Goal: Task Accomplishment & Management: Complete application form

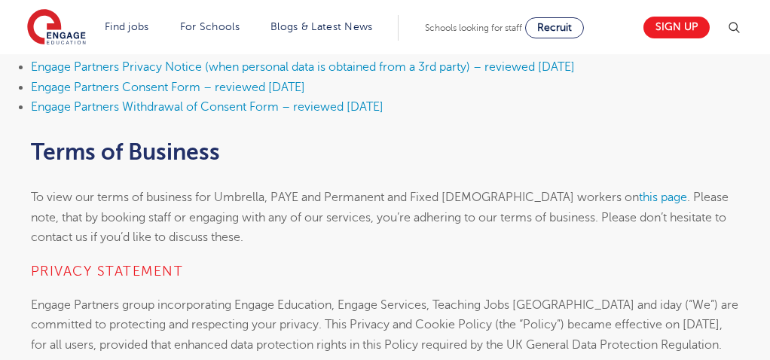
scroll to position [987, 0]
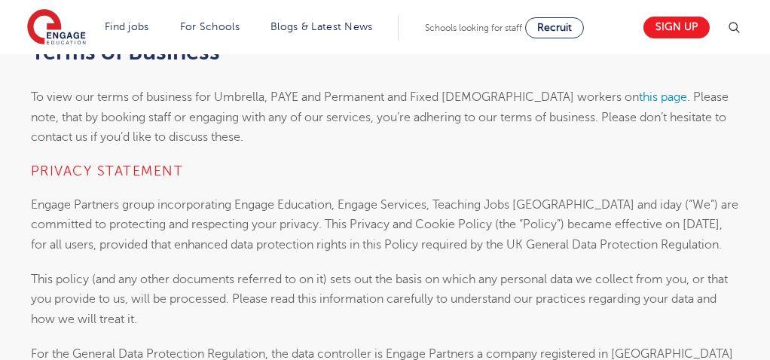
click at [432, 168] on h4 "PRIVACY StATEMENT" at bounding box center [385, 171] width 708 height 18
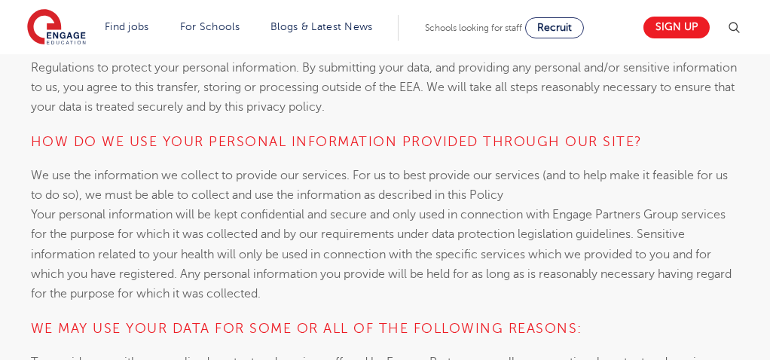
scroll to position [3574, 0]
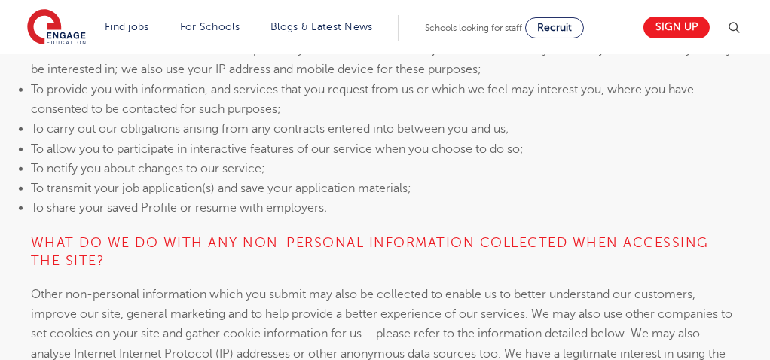
scroll to position [3986, 0]
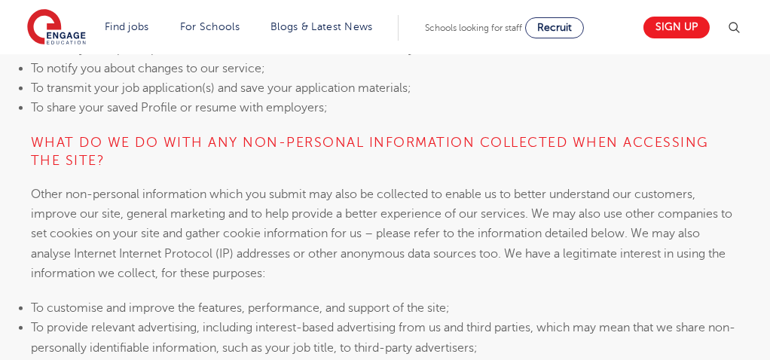
click at [712, 344] on li "To provide relevant advertising, including interest-based advertising from us a…" at bounding box center [385, 338] width 708 height 40
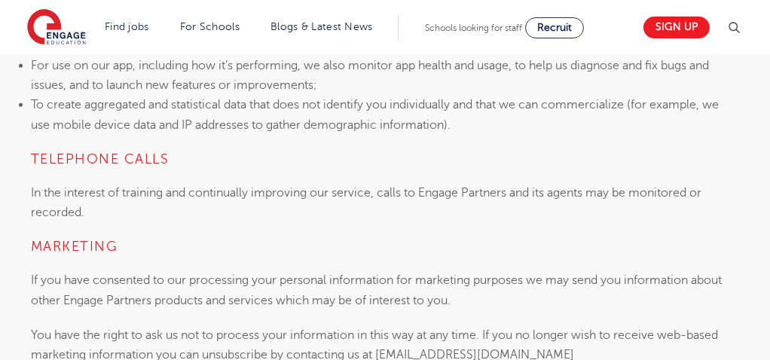
scroll to position [4488, 0]
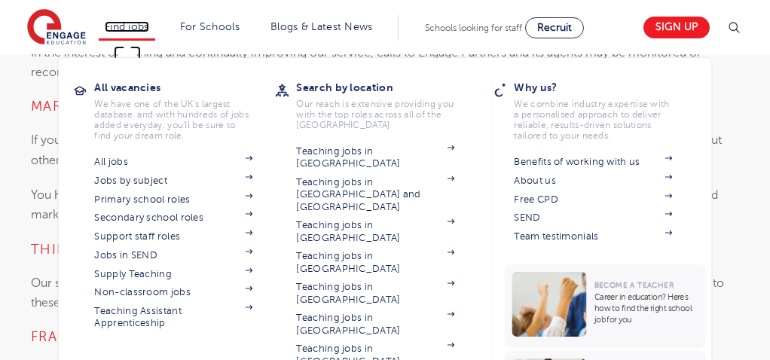
click at [130, 26] on link "Find jobs" at bounding box center [127, 26] width 44 height 11
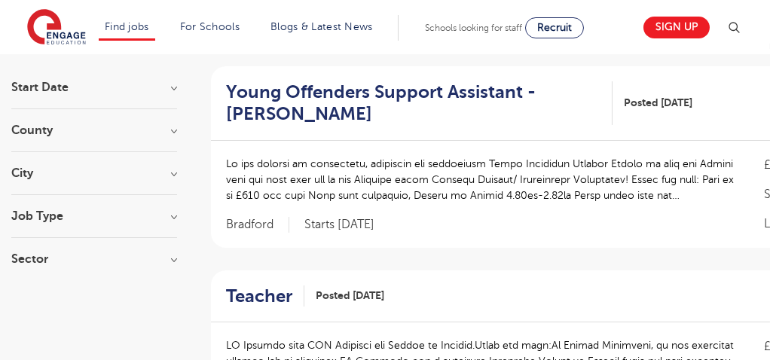
scroll to position [113, 0]
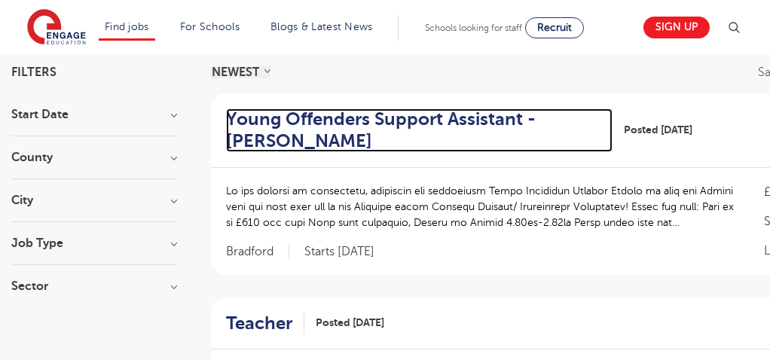
click at [542, 133] on h2 "Young Offenders Support Assistant - Bradford" at bounding box center [413, 130] width 374 height 44
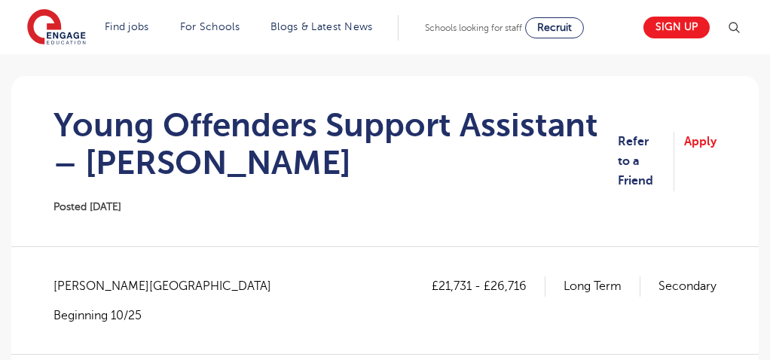
scroll to position [119, 0]
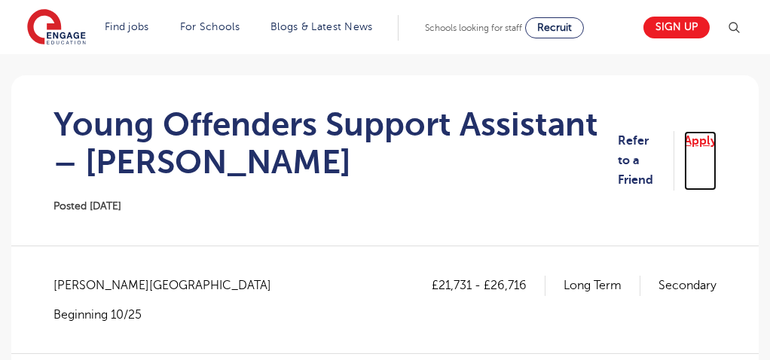
click at [706, 150] on link "Apply" at bounding box center [700, 160] width 32 height 59
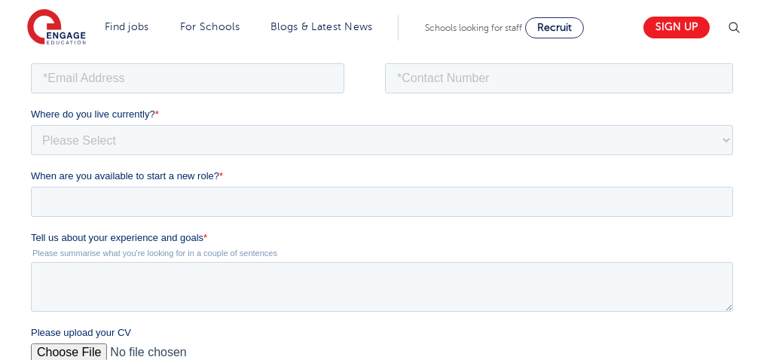
scroll to position [389, 0]
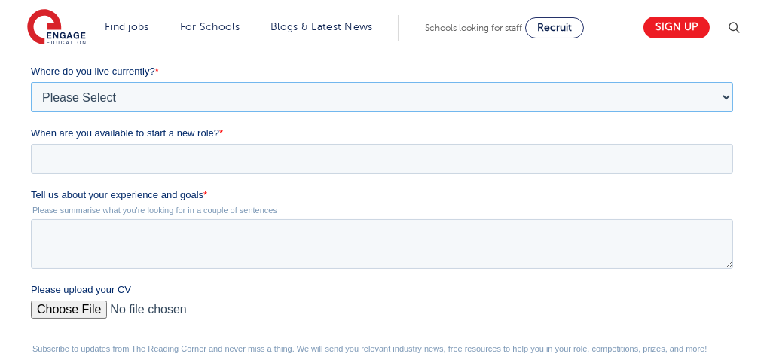
click at [161, 87] on select "Please Select UK Canada Ireland Australia New Zealand Europe USA South Africa J…" at bounding box center [382, 97] width 702 height 30
select select "UK"
click at [31, 112] on select "Please Select UK Canada Ireland Australia New Zealand Europe USA South Africa J…" at bounding box center [382, 97] width 702 height 30
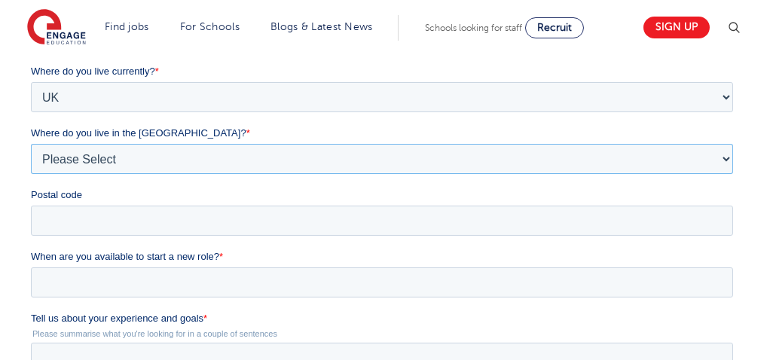
click at [211, 160] on select "Please Select Overseas Barnsley Bedfordshire Berkshire Bournemouth Bracknell Fo…" at bounding box center [382, 159] width 702 height 30
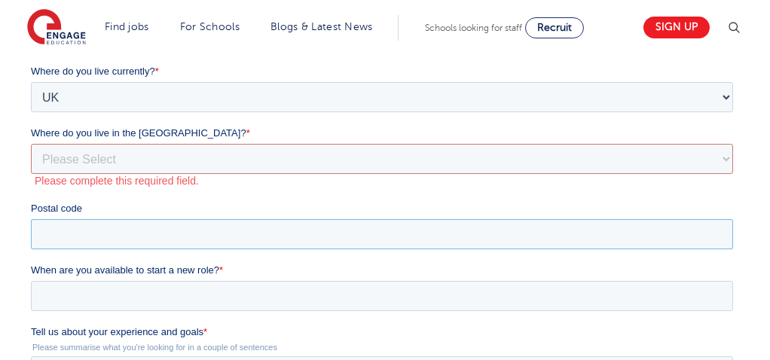
click at [156, 215] on div "Postal code" at bounding box center [385, 225] width 708 height 48
type input "BD6 2JJ"
click at [172, 160] on select "Please Select Overseas Barnsley Bedfordshire Berkshire Bournemouth Bracknell Fo…" at bounding box center [382, 159] width 702 height 30
select select "Bradford"
click at [126, 157] on select "Please Select Overseas Barnsley Bedfordshire Berkshire Bournemouth Bracknell Fo…" at bounding box center [382, 159] width 702 height 30
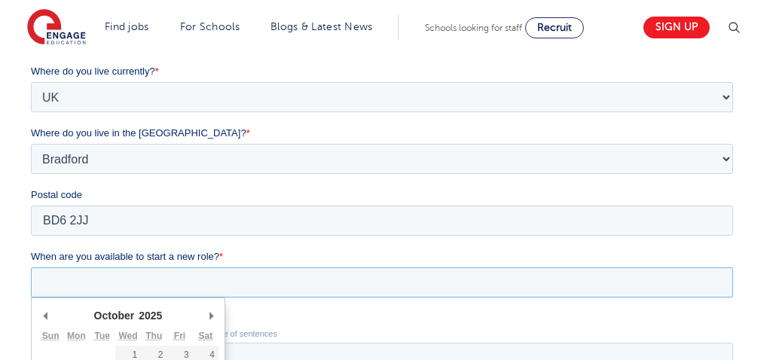
click at [127, 276] on input "When are you available to start a new role? *" at bounding box center [382, 282] width 702 height 30
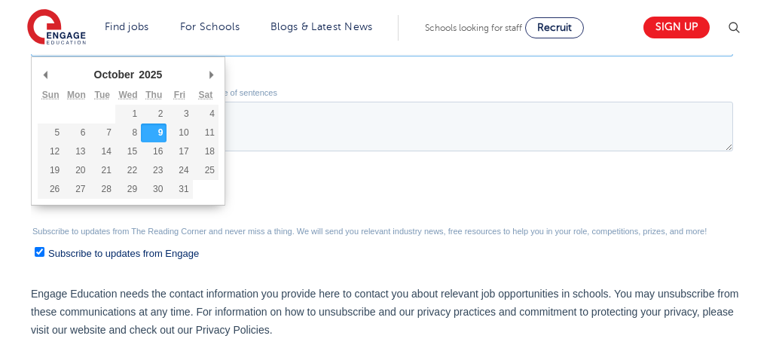
scroll to position [640, 0]
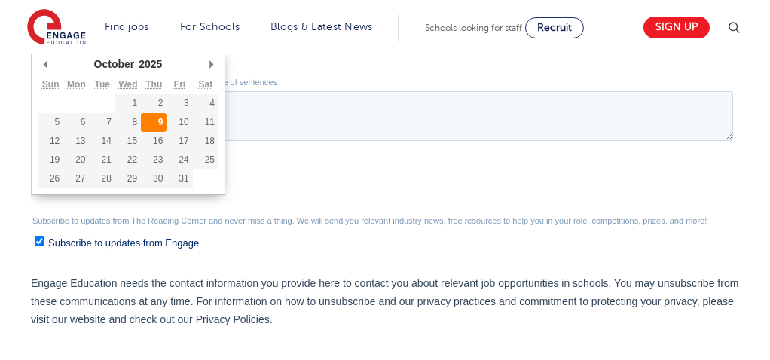
type div "2025-10-09"
type input "2025/10/09"
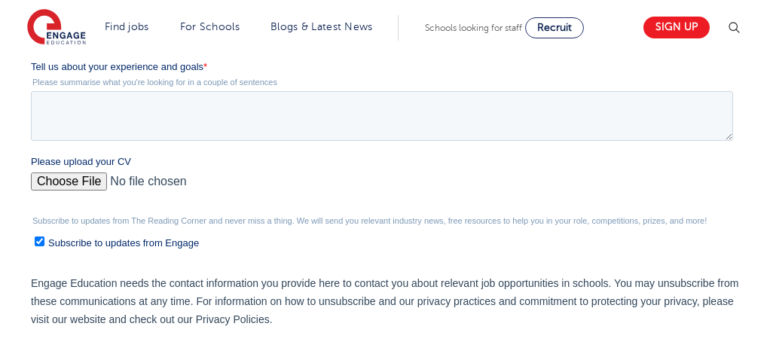
click at [95, 182] on input "Please upload your CV" at bounding box center [382, 187] width 702 height 30
type input "C:\fakepath\Patricia_Watt_CV 2025.docx"
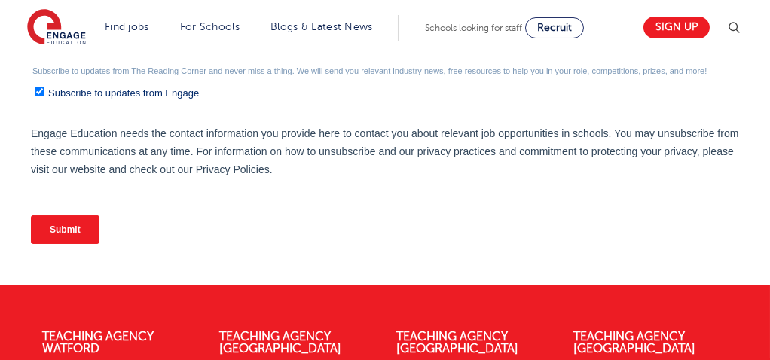
scroll to position [821, 0]
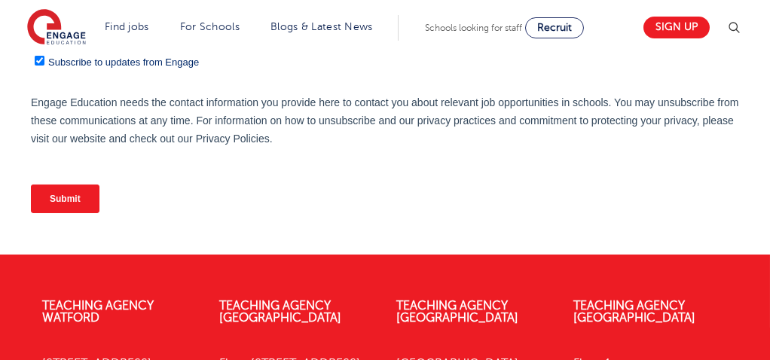
click at [66, 194] on input "Submit" at bounding box center [65, 199] width 69 height 29
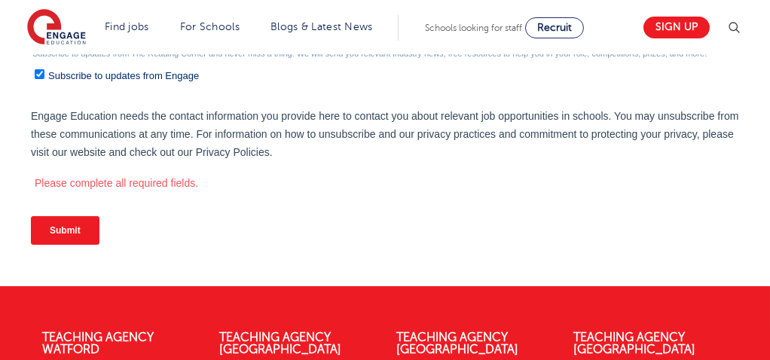
click at [74, 233] on input "Submit" at bounding box center [65, 230] width 69 height 29
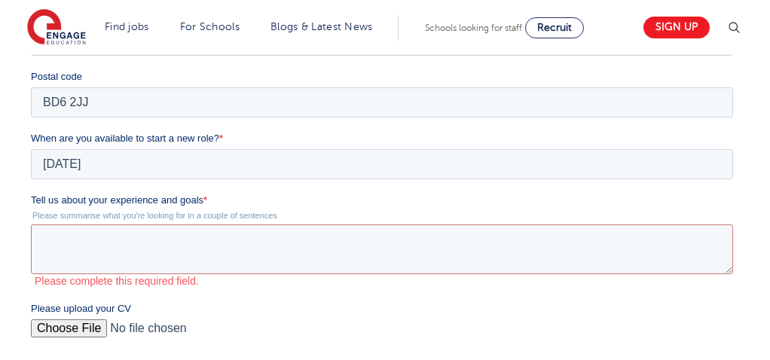
scroll to position [423, 0]
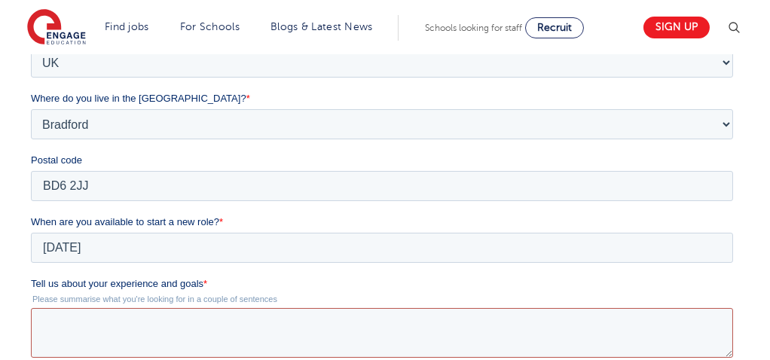
click at [155, 332] on textarea "Tell us about your experience and goals *" at bounding box center [382, 333] width 702 height 50
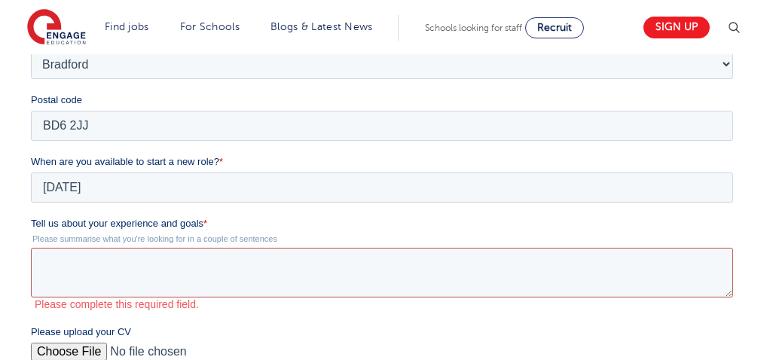
scroll to position [513, 0]
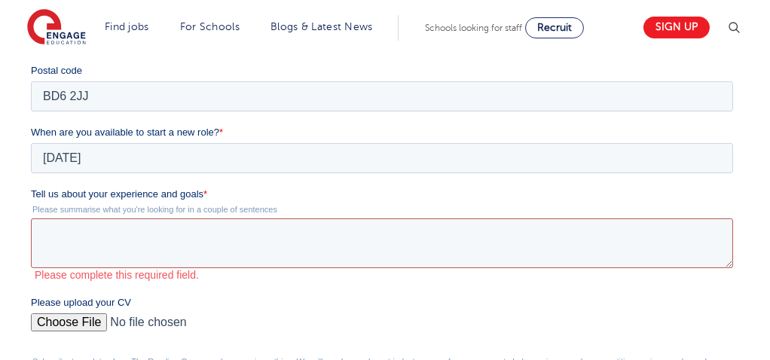
click at [51, 239] on textarea "Tell us about your experience and goals *" at bounding box center [382, 243] width 702 height 50
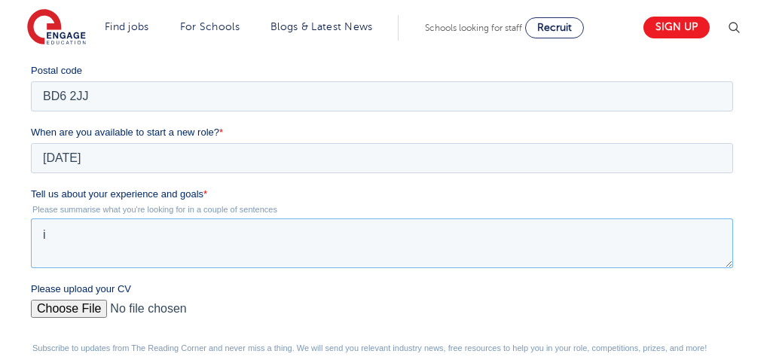
type textarea "i"
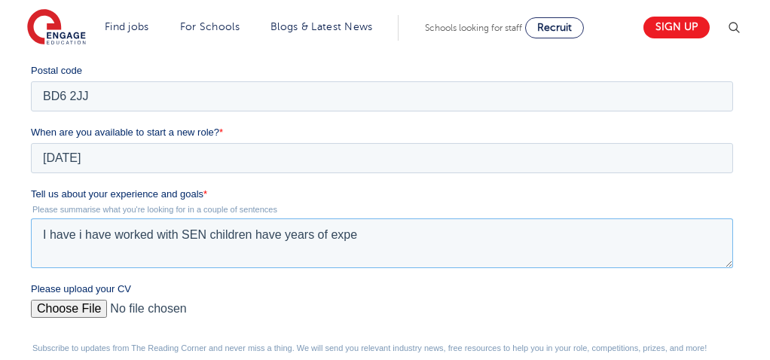
drag, startPoint x: 362, startPoint y: 240, endPoint x: 105, endPoint y: 258, distance: 256.7
click at [206, 254] on textarea "I have i have worked with SEN children have years of expe" at bounding box center [382, 243] width 702 height 50
drag, startPoint x: 105, startPoint y: 258, endPoint x: 87, endPoint y: 255, distance: 19.1
click at [87, 255] on textarea "I have i have worked with SEN children have years of expe" at bounding box center [382, 243] width 702 height 50
type textarea "I have i orked with SEN children have years of expe"
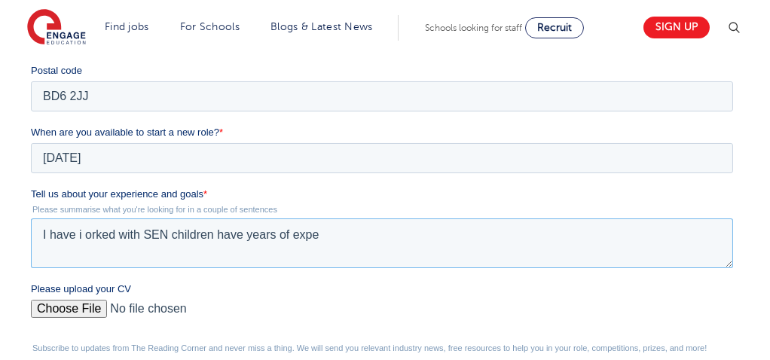
drag, startPoint x: 333, startPoint y: 238, endPoint x: 2, endPoint y: 244, distance: 331.4
click at [31, 244] on html "Job Position Job Sector Job ID Job Number Job Owner Where do you live currently…" at bounding box center [385, 196] width 708 height 701
type textarea "m"
click at [81, 236] on textarea "with mu experience and backgroung i feel i have valuable skills such as" at bounding box center [382, 243] width 702 height 50
click at [178, 236] on textarea "with my experience and backgroung i feel i have valuable skills such as" at bounding box center [382, 243] width 702 height 50
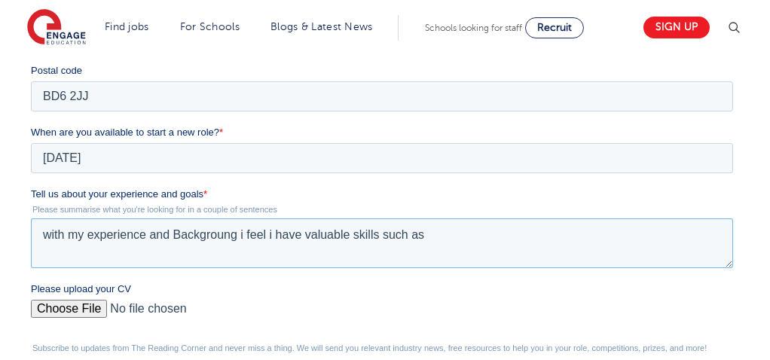
click at [195, 255] on textarea "with my experience and Backgroung i feel i have valuable skills such as" at bounding box center [382, 243] width 702 height 50
click at [240, 233] on textarea "with my experience and Backgroung i feel i have valuable skills such as" at bounding box center [382, 243] width 702 height 50
click at [244, 236] on textarea "with my experience and Backgroung i feel i have valuable skills such as" at bounding box center [382, 243] width 702 height 50
click at [261, 236] on textarea "with my experience and Backgroung feel i have valuable skills such as" at bounding box center [382, 243] width 702 height 50
click at [244, 236] on textarea "with my experience and Backgroung i have valuable skills such as" at bounding box center [382, 243] width 702 height 50
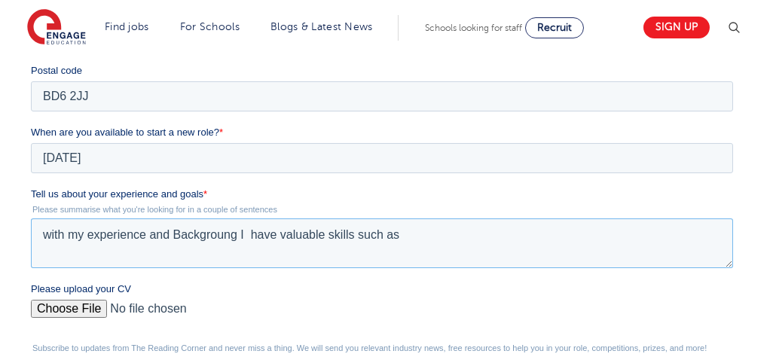
click at [406, 236] on textarea "with my experience and Backgroung I have valuable skills such as" at bounding box center [382, 243] width 702 height 50
click at [472, 236] on textarea "with my experience and Backgroung I have valuable skills in empathy and communi…" at bounding box center [382, 243] width 702 height 50
click at [524, 236] on textarea "with my experience and Backgroung I have valuable skills in empathy and comunic…" at bounding box center [382, 243] width 702 height 50
click at [535, 233] on textarea "with my experience and Backgroung I have valuable skills in empathy and comunic…" at bounding box center [382, 243] width 702 height 50
click at [465, 240] on textarea "with my experience and Backgroung I have valuable skills in empathy and comunic…" at bounding box center [382, 243] width 702 height 50
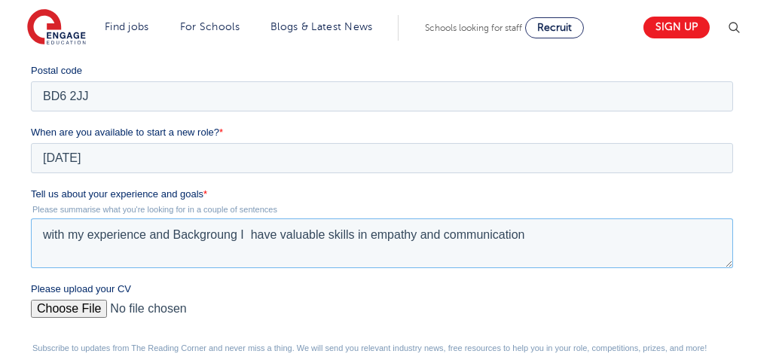
click at [542, 239] on textarea "with my experience and Backgroung I have valuable skills in empathy and communi…" at bounding box center [382, 243] width 702 height 50
click at [107, 257] on textarea "with my experience and Backgroung I have valuable skills in empathy and communi…" at bounding box center [382, 243] width 702 height 50
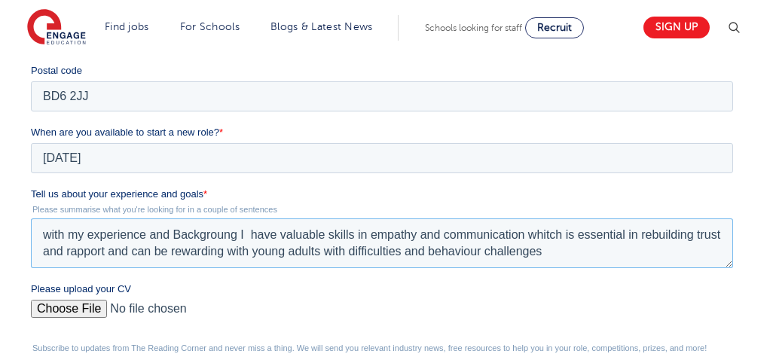
click at [550, 252] on textarea "with my experience and Backgroung I have valuable skills in empathy and communi…" at bounding box center [382, 243] width 702 height 50
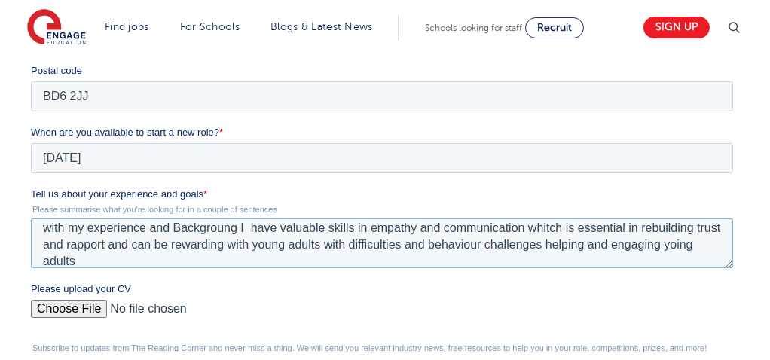
click at [72, 263] on textarea "with my experience and Backgroung I have valuable skills in empathy and communi…" at bounding box center [382, 243] width 702 height 50
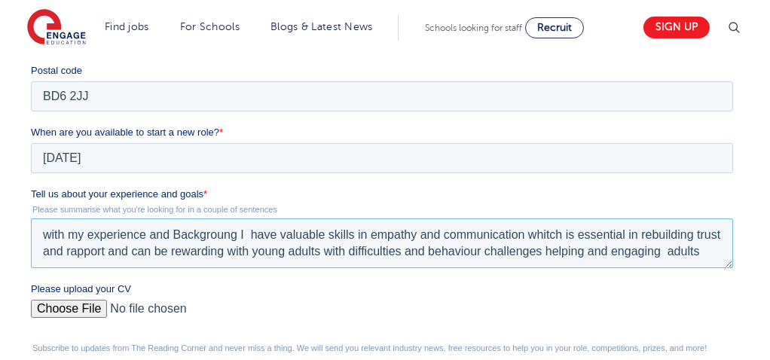
click at [568, 247] on textarea "with my experience and Backgroung I have valuable skills in empathy and communi…" at bounding box center [382, 243] width 702 height 50
click at [575, 236] on textarea "with my experience and Backgroung I have valuable skills in empathy and communi…" at bounding box center [382, 243] width 702 height 50
click at [84, 263] on textarea "with my experience and Backgroung I have valuable skills in empathy and communi…" at bounding box center [382, 243] width 702 height 50
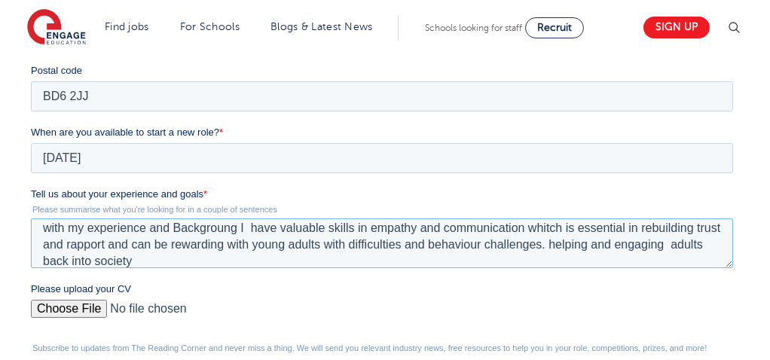
click at [612, 250] on textarea "with my experience and Backgroung I have valuable skills in empathy and communi…" at bounding box center [382, 243] width 702 height 50
click at [600, 244] on textarea "with my experience and Backgroung I have valuable skills in empathy and communi…" at bounding box center [382, 243] width 702 height 50
click at [108, 264] on textarea "with my experience and Backgroung I have valuable skills in empathy and communi…" at bounding box center [382, 243] width 702 height 50
click at [206, 262] on textarea "with my experience and Backgroung I have valuable skills in empathy and communi…" at bounding box center [382, 243] width 702 height 50
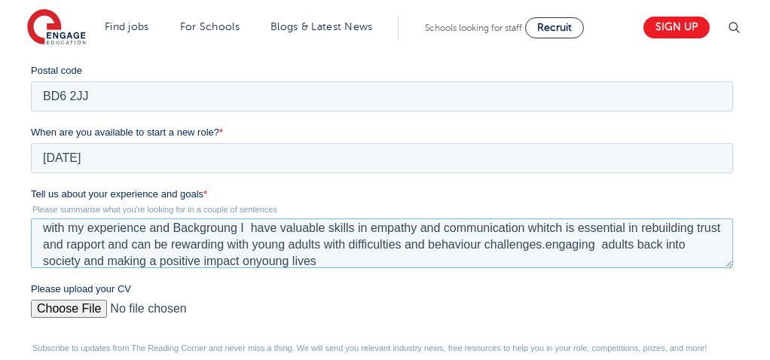
click at [277, 264] on textarea "with my experience and Backgroung I have valuable skills in empathy and communi…" at bounding box center [382, 243] width 702 height 50
click at [346, 262] on textarea "with my experience and Backgroung I have valuable skills in empathy and communi…" at bounding box center [382, 243] width 702 height 50
click at [200, 227] on textarea "with my experience and Backgroung I have valuable skills in empathy and communi…" at bounding box center [382, 243] width 702 height 50
click at [239, 230] on textarea "with my experience and Back groung I have valuable skills in empathy and commun…" at bounding box center [382, 243] width 702 height 50
click at [551, 229] on textarea "with my experience and Back ground I have valuable skills in empathy and commun…" at bounding box center [382, 243] width 702 height 50
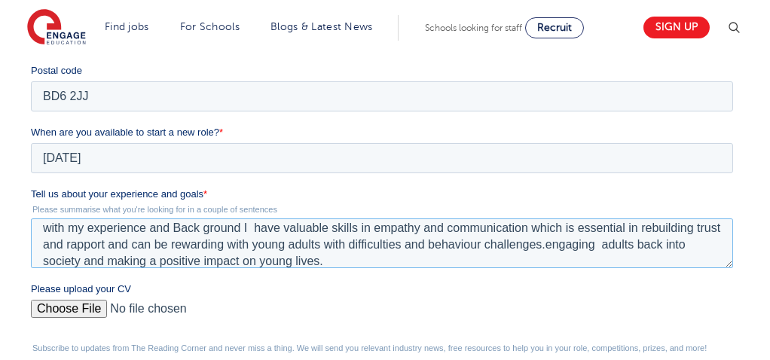
click at [571, 246] on textarea "with my experience and Back ground I have valuable skills in empathy and commun…" at bounding box center [382, 243] width 702 height 50
click at [354, 264] on textarea "with my experience and Back ground I have valuable skills in empathy and commun…" at bounding box center [382, 243] width 702 height 50
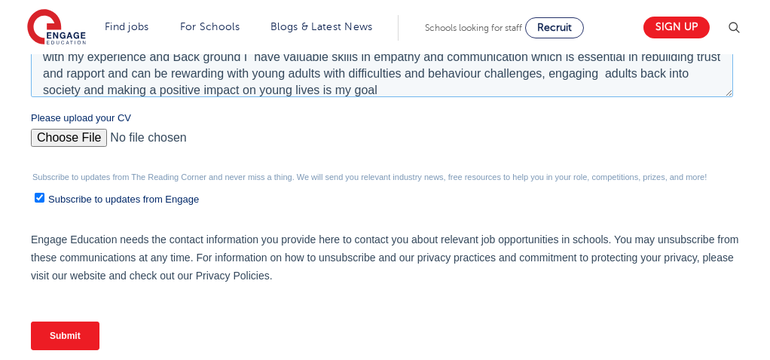
scroll to position [744, 0]
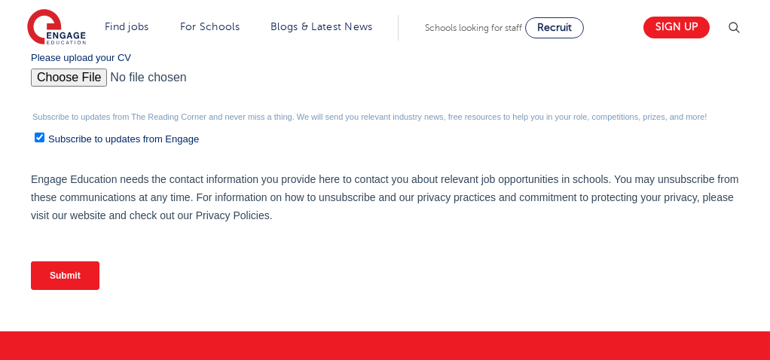
type textarea "with my experience and Back ground I have valuable skills in empathy and commun…"
click at [59, 276] on input "Submit" at bounding box center [65, 275] width 69 height 29
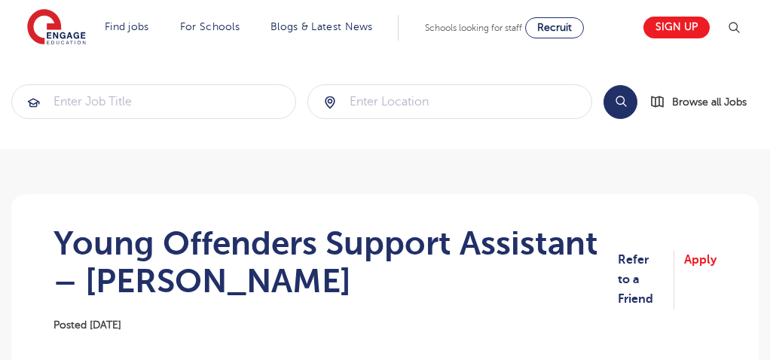
scroll to position [119, 0]
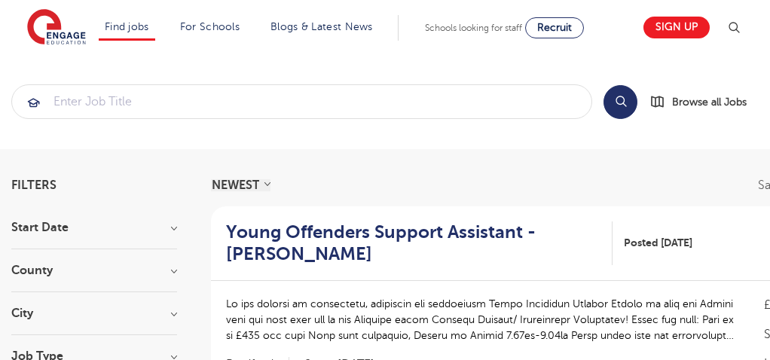
scroll to position [113, 0]
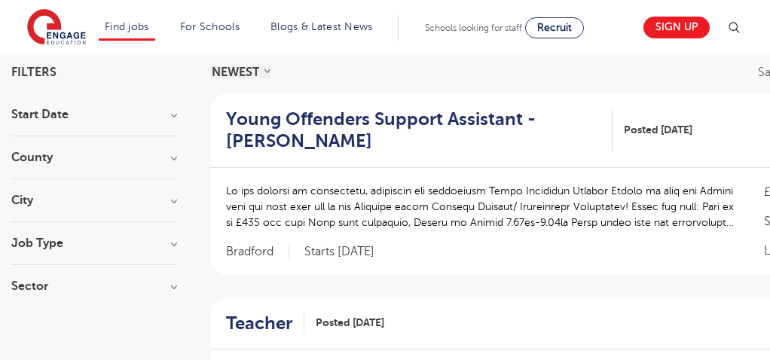
click at [170, 154] on h3 "County" at bounding box center [94, 157] width 166 height 12
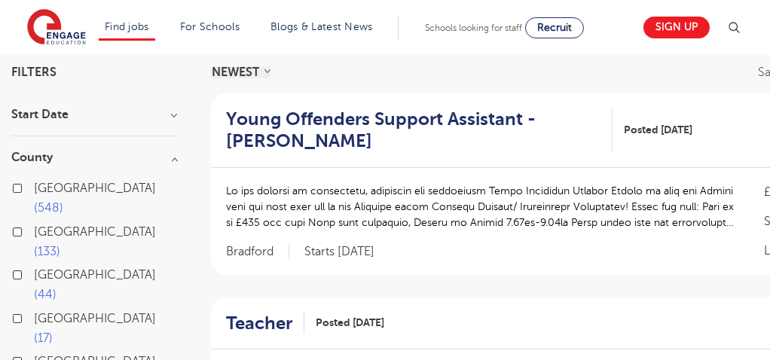
click at [520, 243] on div at bounding box center [480, 214] width 508 height 63
click at [176, 114] on h3 "Start Date" at bounding box center [94, 114] width 166 height 12
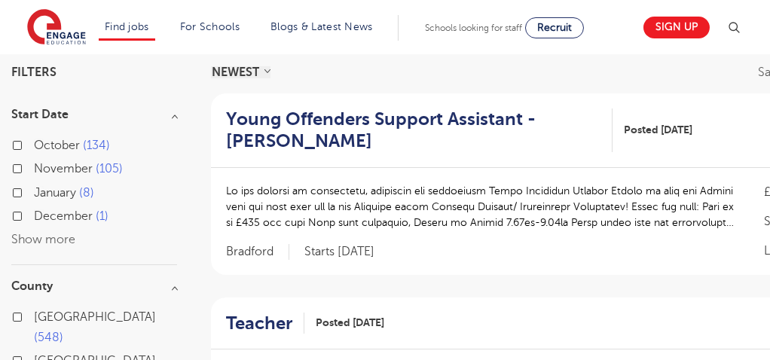
click at [34, 147] on label "October 134" at bounding box center [72, 146] width 76 height 20
click at [34, 147] on input "October 134" at bounding box center [39, 144] width 10 height 10
checkbox input "true"
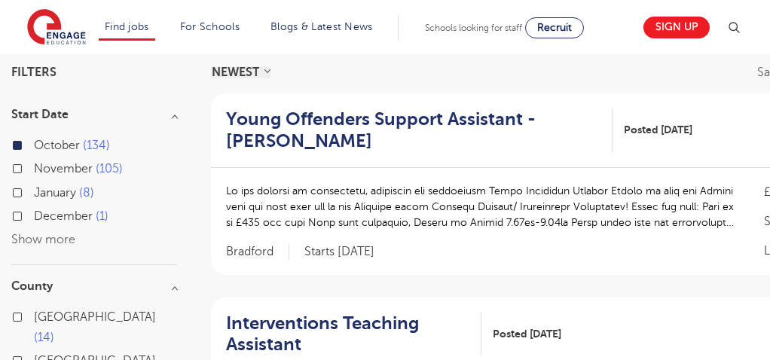
click at [221, 162] on div "Young Offenders Support Assistant - [PERSON_NAME] Posted [DATE] View" at bounding box center [584, 130] width 747 height 75
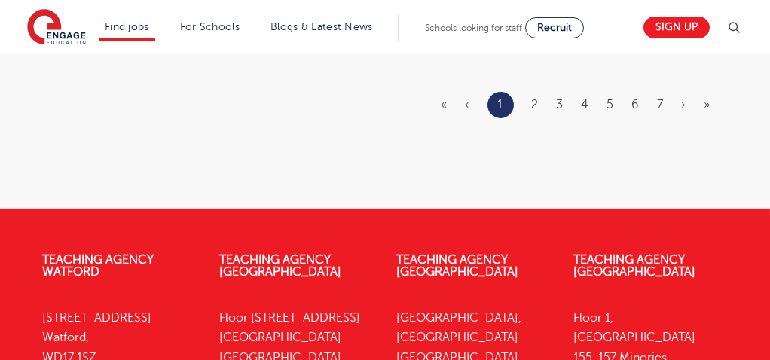
scroll to position [2112, 0]
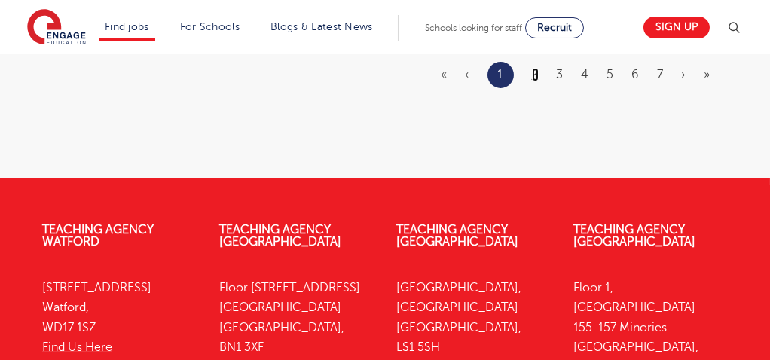
click at [537, 73] on link "2" at bounding box center [535, 75] width 7 height 14
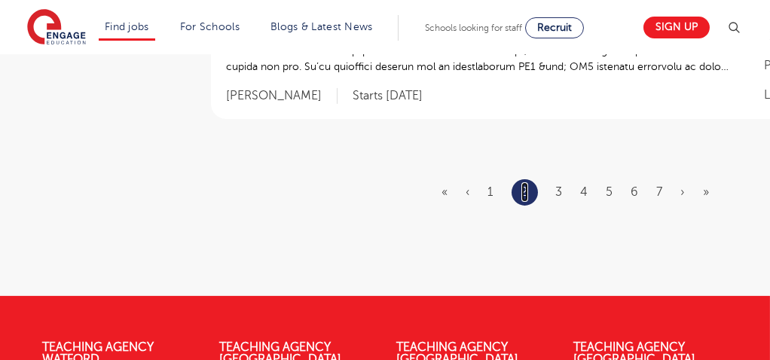
scroll to position [2038, 0]
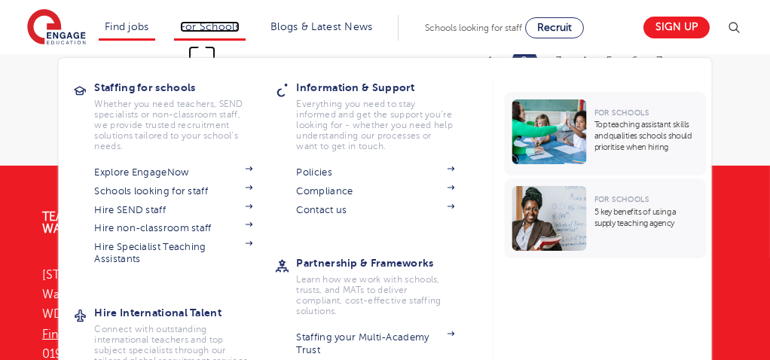
click at [203, 31] on link "For Schools" at bounding box center [209, 26] width 59 height 11
